Goal: Task Accomplishment & Management: Use online tool/utility

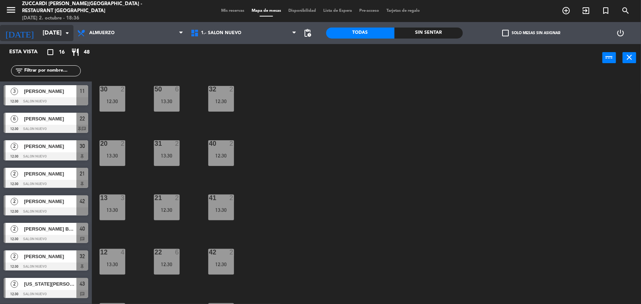
click at [57, 36] on input "[DATE]" at bounding box center [77, 33] width 77 height 14
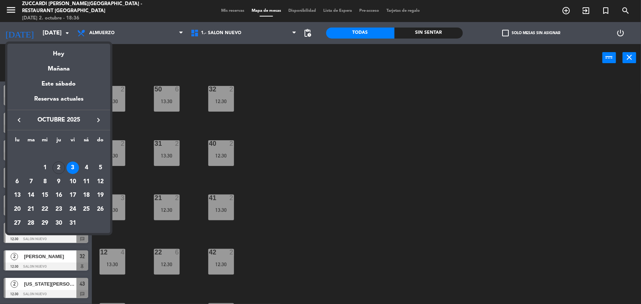
click at [60, 170] on div "2" at bounding box center [58, 168] width 12 height 12
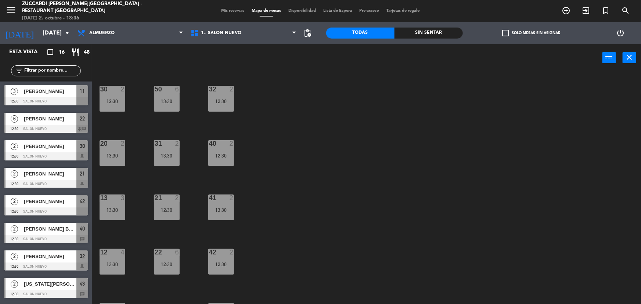
type input "[DEMOGRAPHIC_DATA][DATE]"
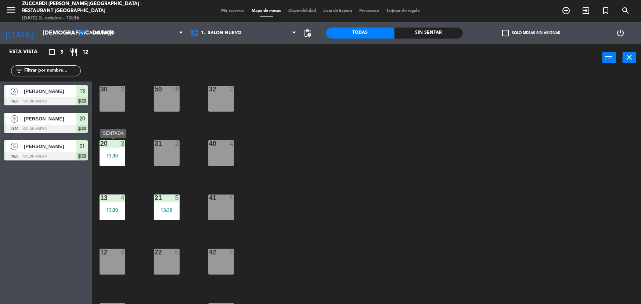
click at [117, 154] on div "13:30" at bounding box center [112, 155] width 26 height 5
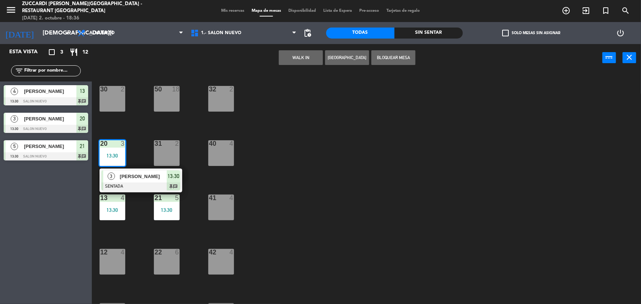
click at [134, 181] on div "[PERSON_NAME]" at bounding box center [143, 176] width 48 height 12
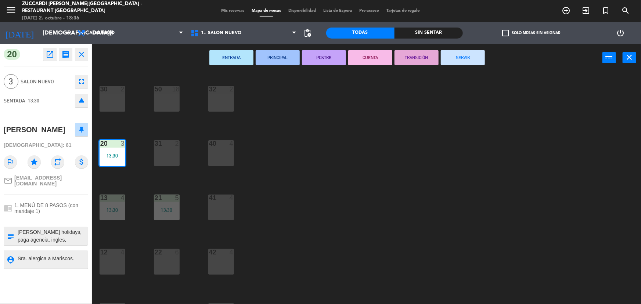
click at [451, 63] on button "SERVIR" at bounding box center [462, 57] width 44 height 15
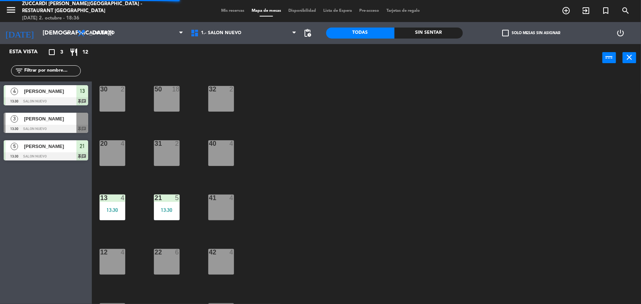
click at [111, 213] on div "13:30" at bounding box center [112, 209] width 26 height 5
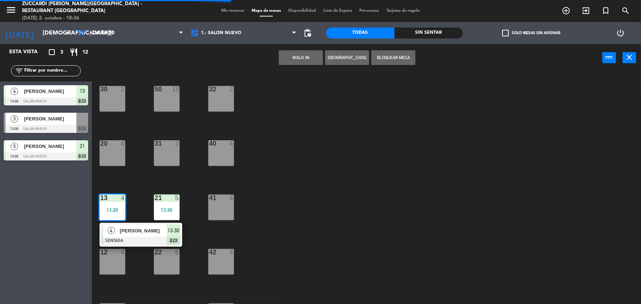
drag, startPoint x: 128, startPoint y: 239, endPoint x: 406, endPoint y: 133, distance: 297.1
click at [129, 238] on div "4 [PERSON_NAME] SENTADA 13:30 chat" at bounding box center [141, 235] width 94 height 24
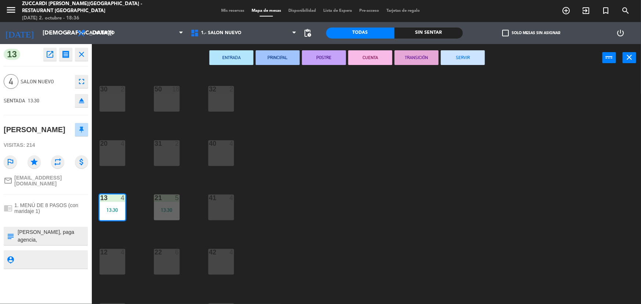
drag, startPoint x: 464, startPoint y: 58, endPoint x: 271, endPoint y: 132, distance: 206.7
click at [463, 58] on button "SERVIR" at bounding box center [462, 57] width 44 height 15
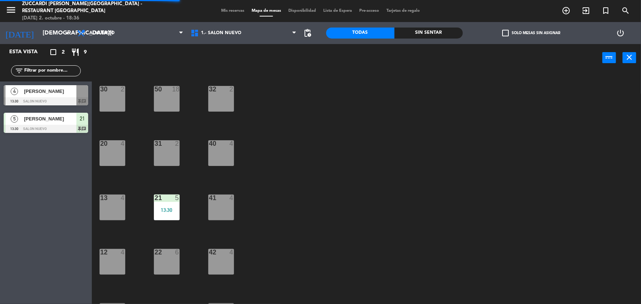
click at [177, 197] on div "5" at bounding box center [177, 198] width 4 height 7
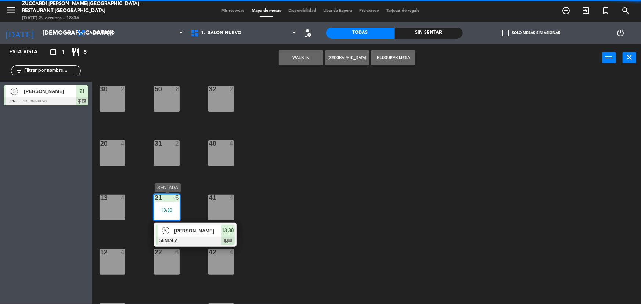
drag, startPoint x: 179, startPoint y: 242, endPoint x: 265, endPoint y: 200, distance: 96.2
click at [179, 241] on div "5 [PERSON_NAME] SENTADA 13:30 chat" at bounding box center [195, 235] width 94 height 24
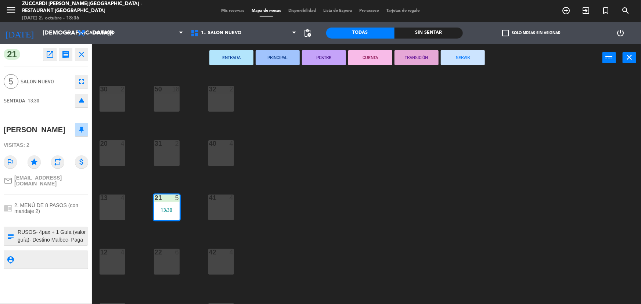
drag, startPoint x: 451, startPoint y: 57, endPoint x: 391, endPoint y: 62, distance: 59.7
click at [446, 59] on button "SERVIR" at bounding box center [462, 57] width 44 height 15
